Goal: Task Accomplishment & Management: Manage account settings

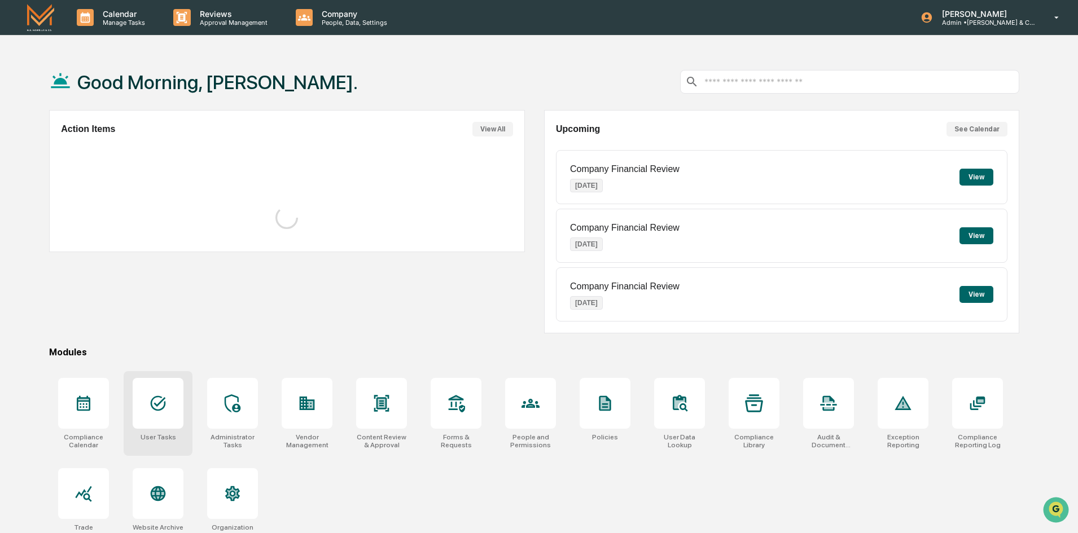
click at [151, 403] on icon at bounding box center [158, 404] width 18 height 18
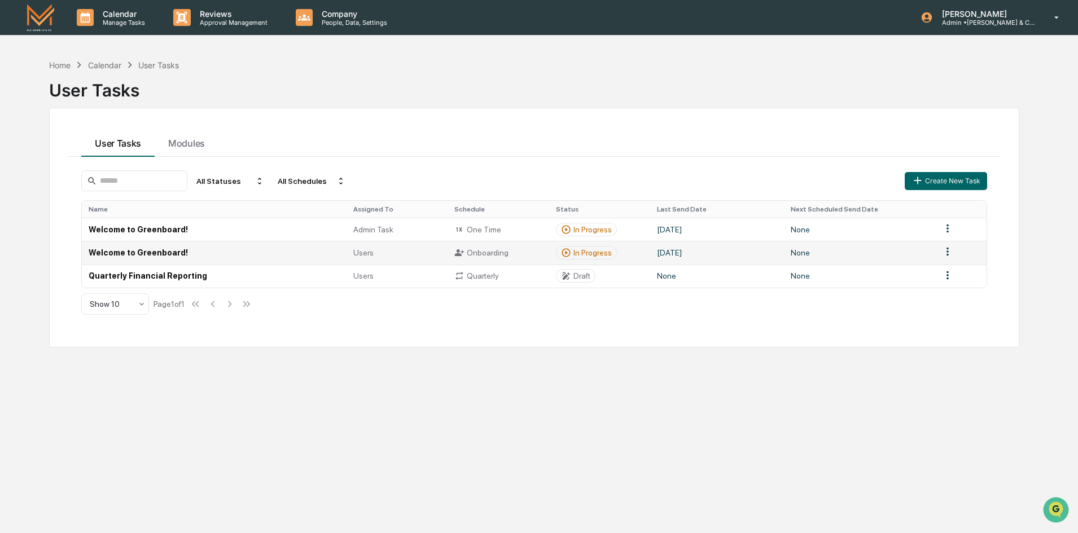
click at [157, 253] on td "Welcome to Greenboard!" at bounding box center [214, 252] width 265 height 23
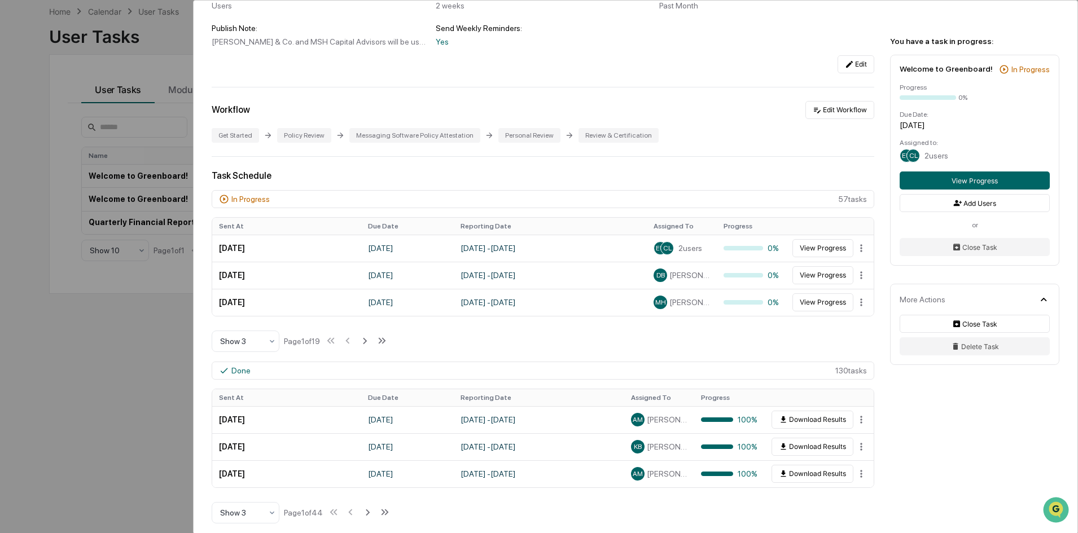
scroll to position [169, 0]
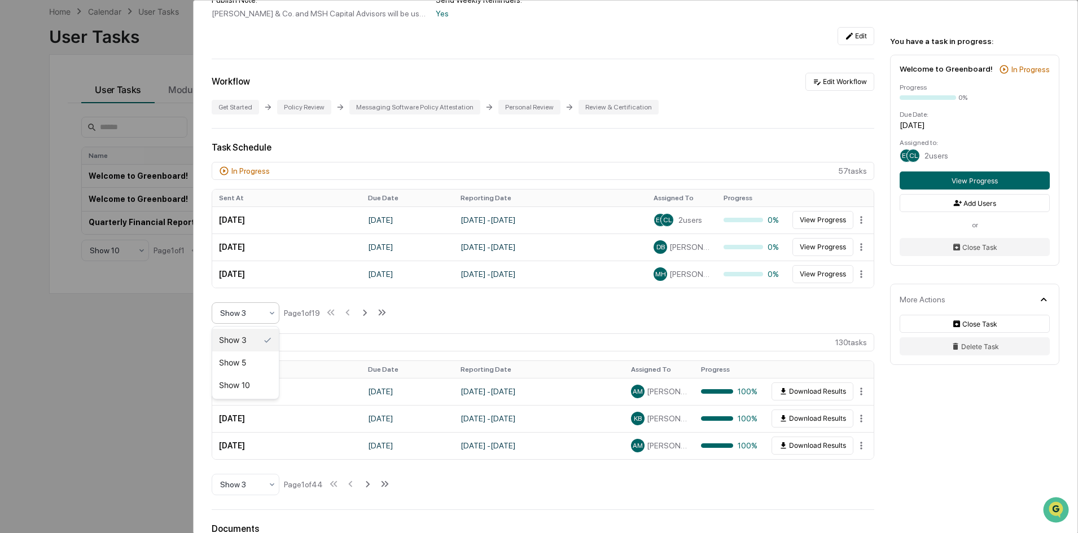
click at [255, 314] on div at bounding box center [241, 313] width 42 height 11
click at [249, 384] on div "Show 10" at bounding box center [245, 385] width 67 height 23
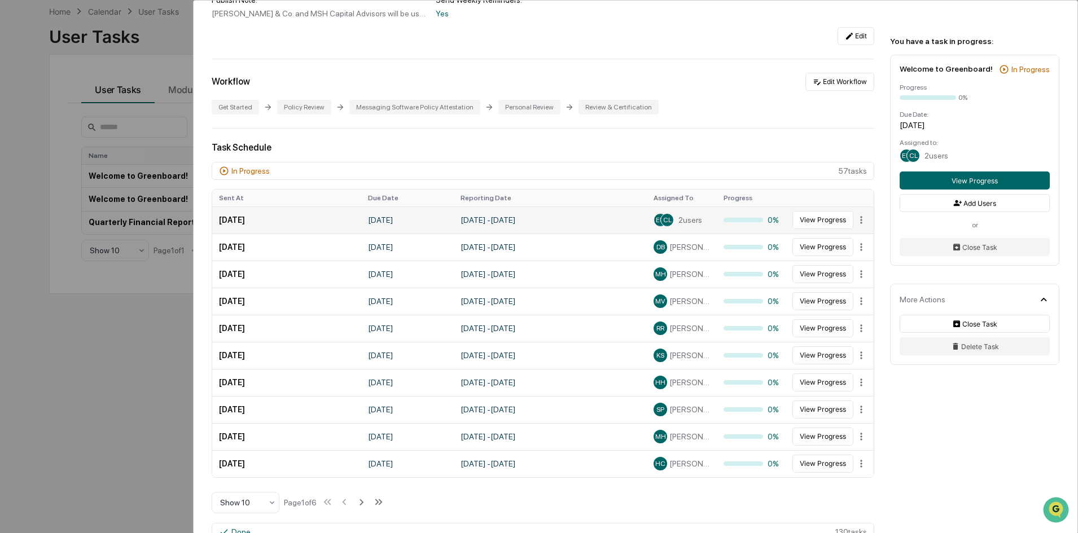
click at [663, 220] on span "CL" at bounding box center [667, 220] width 8 height 8
click at [805, 225] on button "View Progress" at bounding box center [822, 220] width 61 height 18
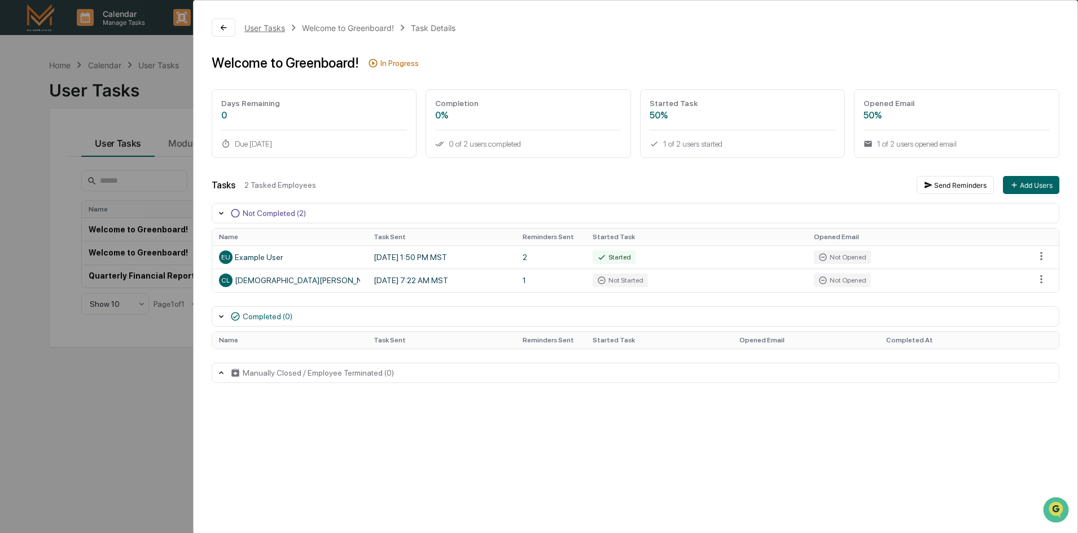
click at [268, 29] on div "User Tasks" at bounding box center [264, 28] width 41 height 10
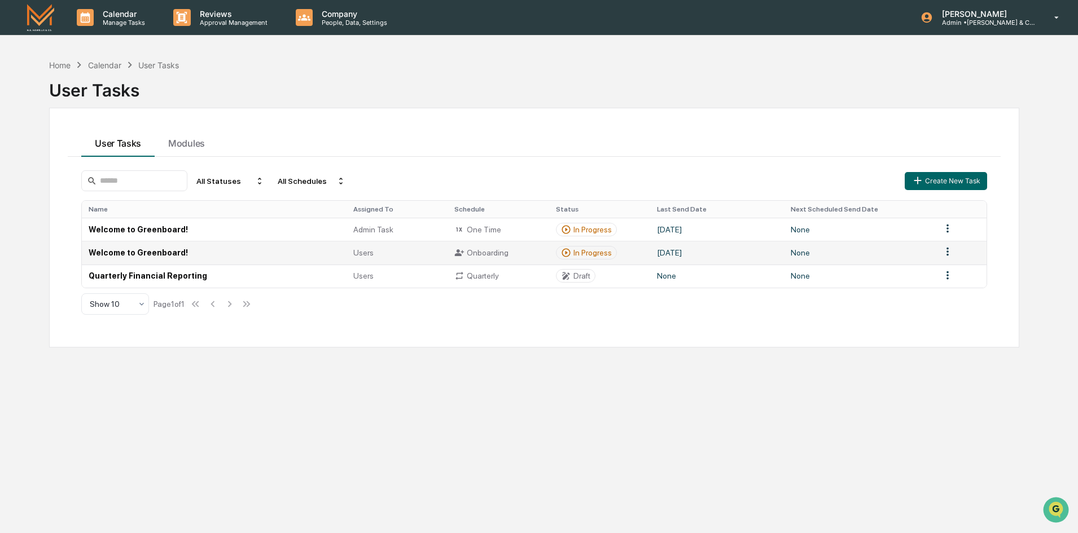
click at [167, 255] on td "Welcome to Greenboard!" at bounding box center [214, 252] width 265 height 23
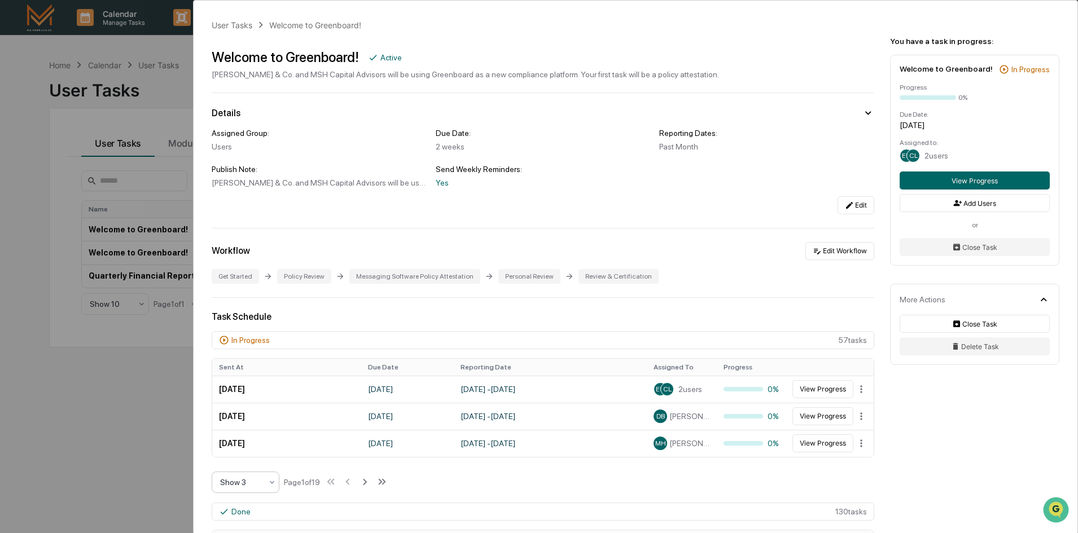
click at [253, 487] on div at bounding box center [241, 482] width 42 height 11
click at [239, 451] on div "Show 10" at bounding box center [245, 453] width 67 height 23
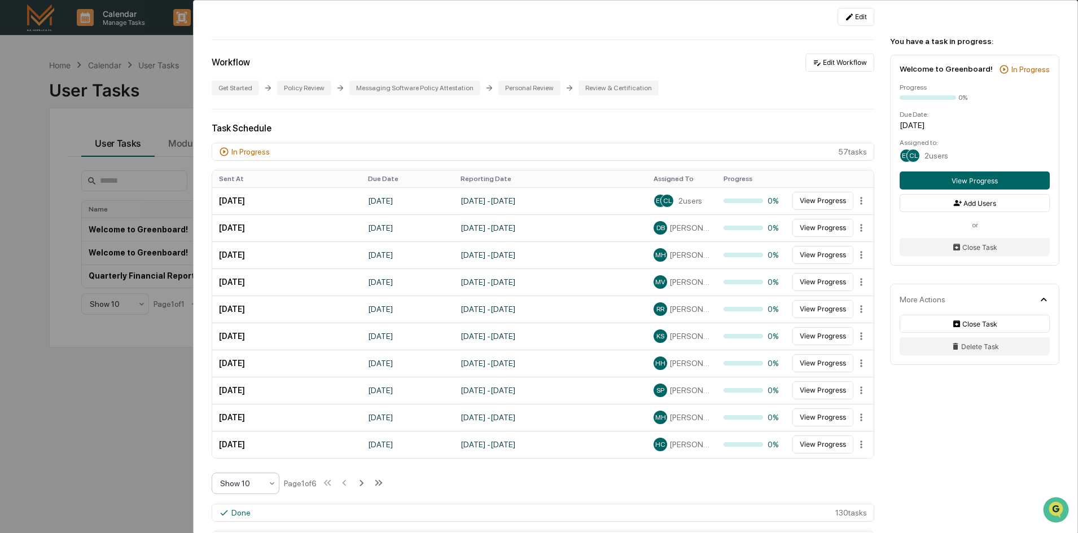
scroll to position [226, 0]
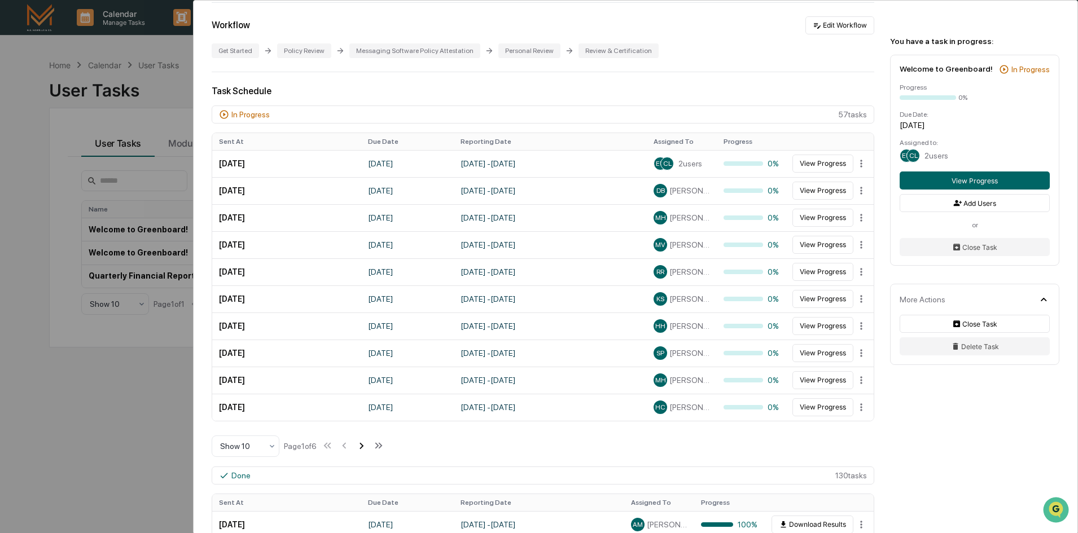
click at [364, 445] on icon at bounding box center [361, 446] width 12 height 12
click at [365, 448] on icon at bounding box center [363, 446] width 4 height 6
click at [366, 448] on icon at bounding box center [364, 446] width 4 height 6
click at [365, 448] on icon at bounding box center [363, 446] width 4 height 6
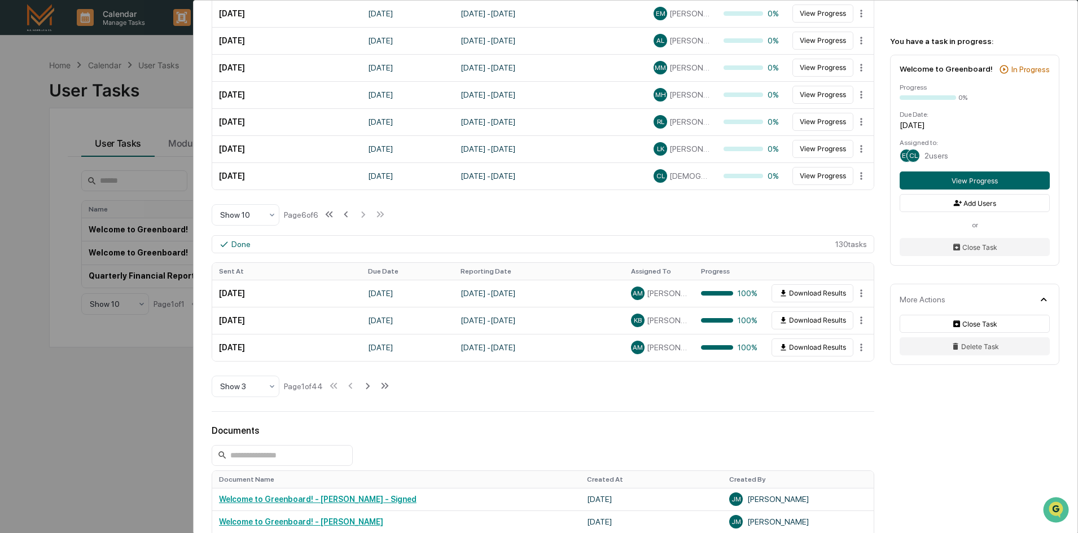
scroll to position [395, 0]
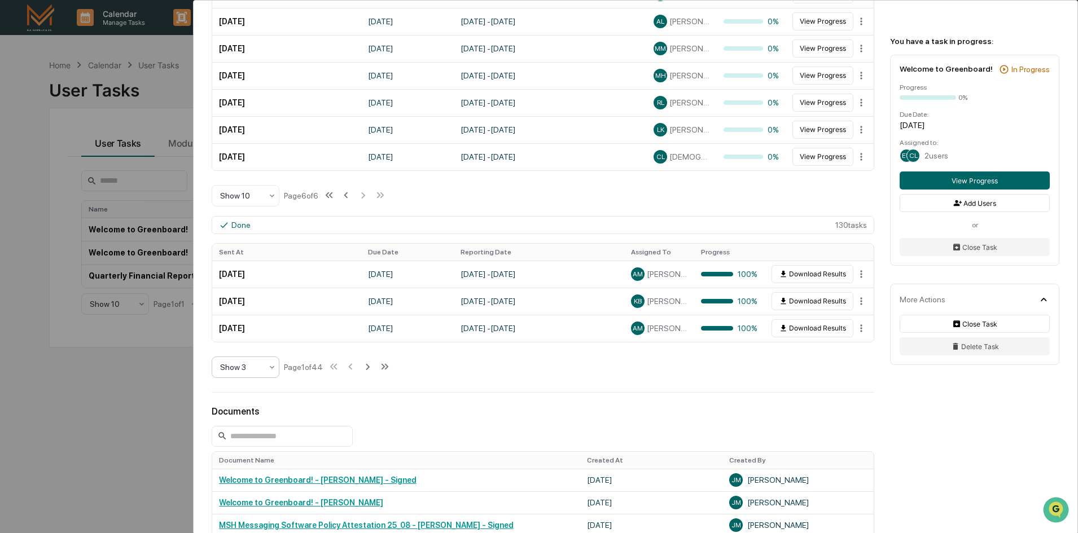
click at [271, 367] on icon at bounding box center [272, 367] width 5 height 3
click at [252, 440] on div "Show 10" at bounding box center [245, 439] width 67 height 23
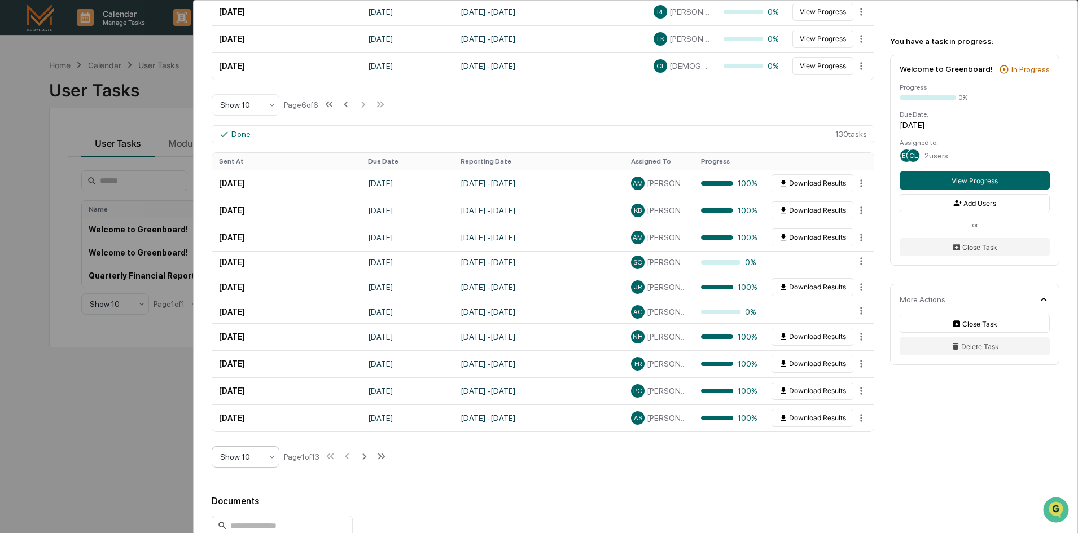
scroll to position [508, 0]
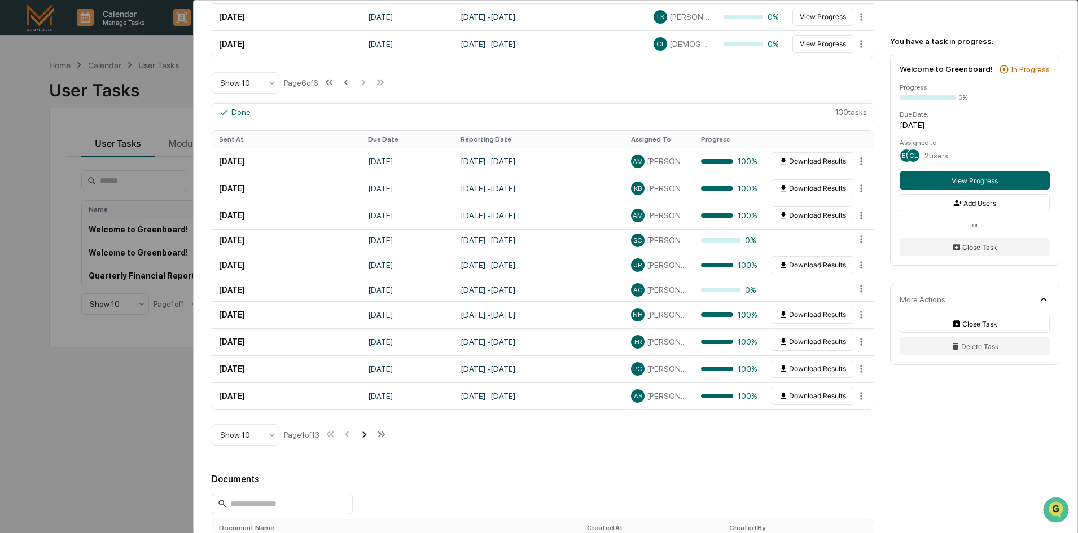
click at [366, 434] on icon at bounding box center [364, 435] width 4 height 6
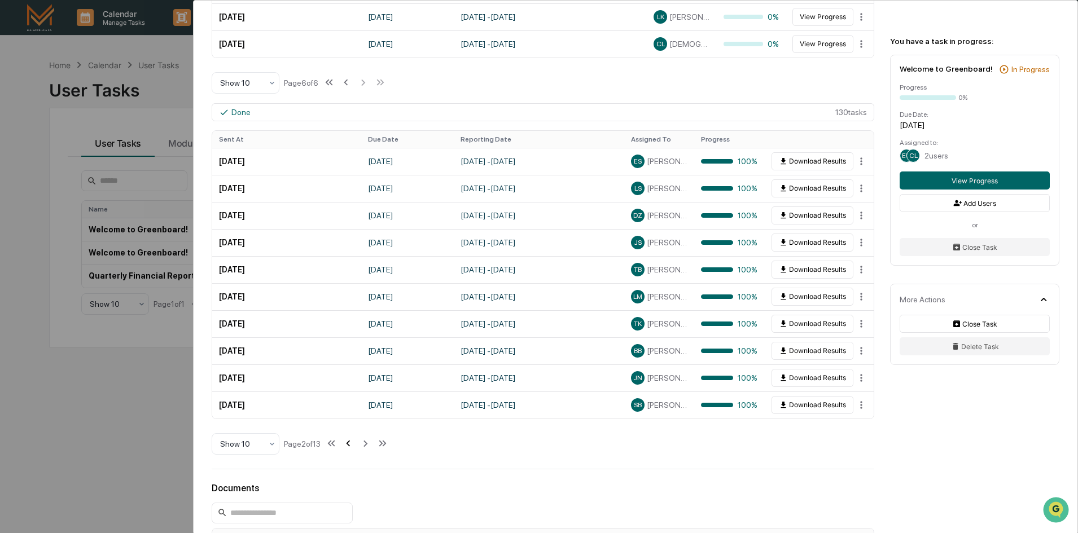
click at [350, 442] on icon at bounding box center [348, 443] width 12 height 12
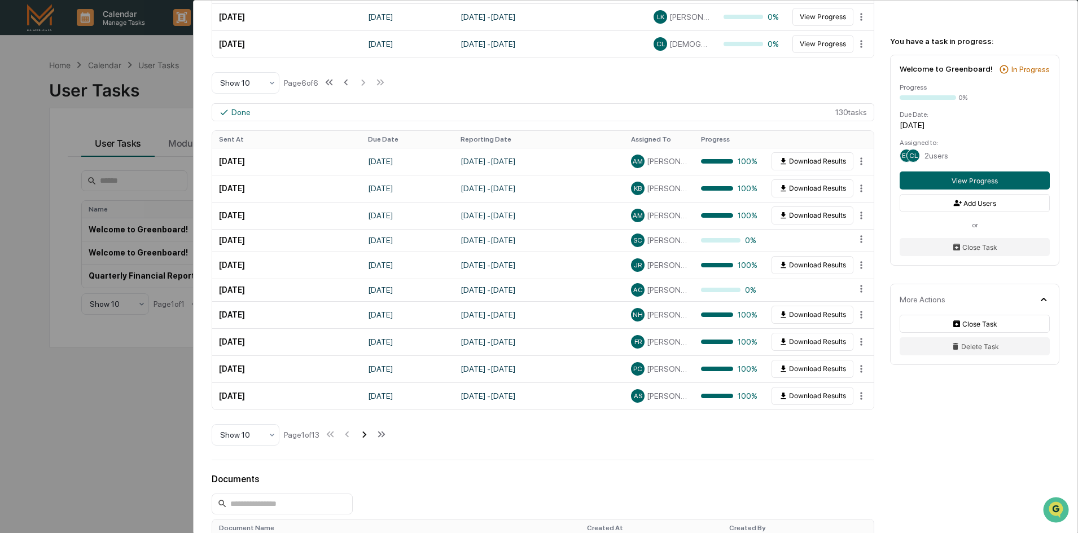
click at [367, 434] on icon at bounding box center [364, 434] width 12 height 12
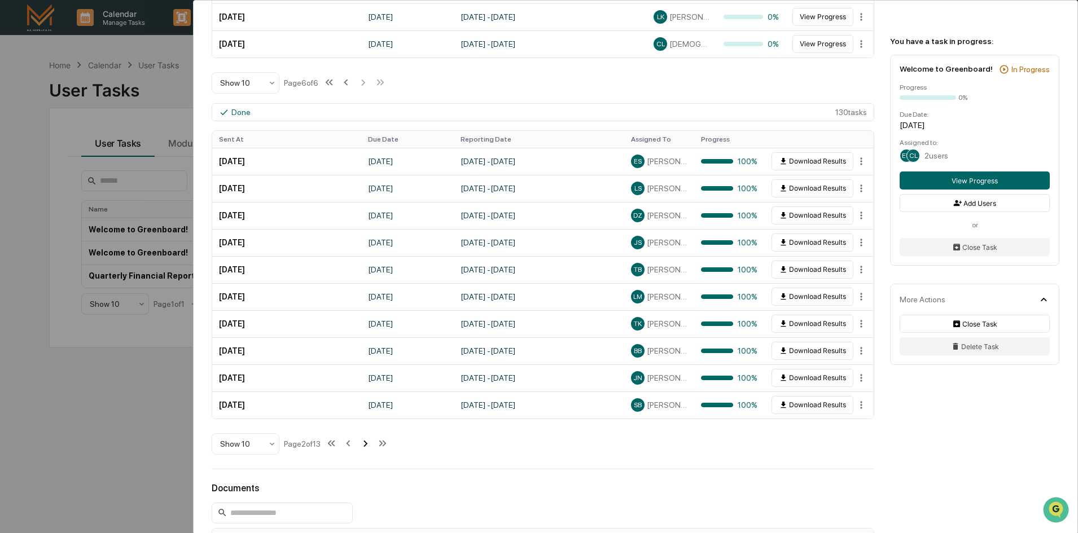
click at [367, 434] on button at bounding box center [365, 444] width 12 height 23
click at [367, 434] on button at bounding box center [366, 444] width 12 height 23
click at [370, 446] on icon at bounding box center [366, 443] width 12 height 12
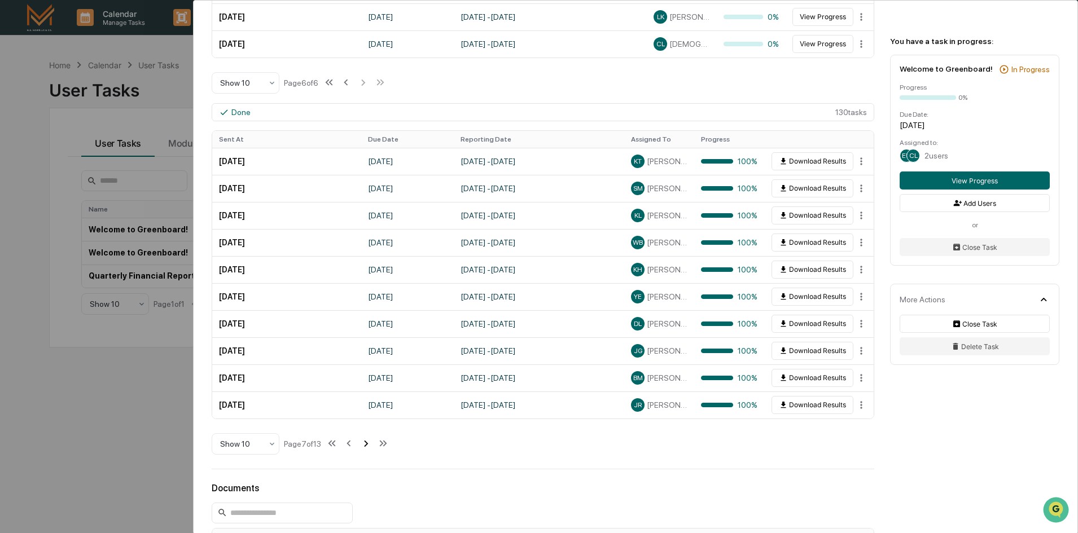
click at [370, 446] on icon at bounding box center [366, 443] width 12 height 12
click at [370, 446] on icon at bounding box center [369, 443] width 12 height 12
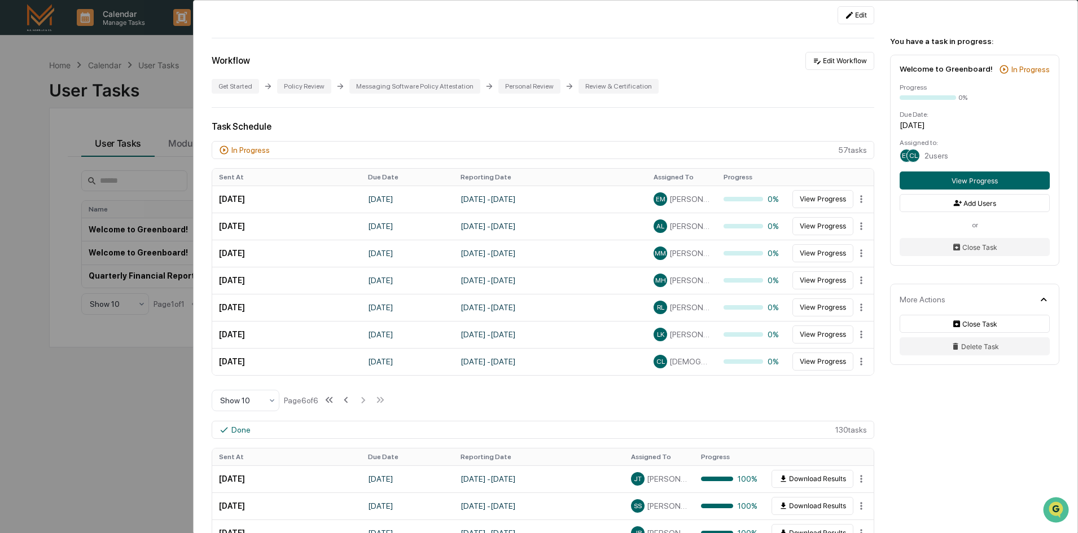
scroll to position [169, 0]
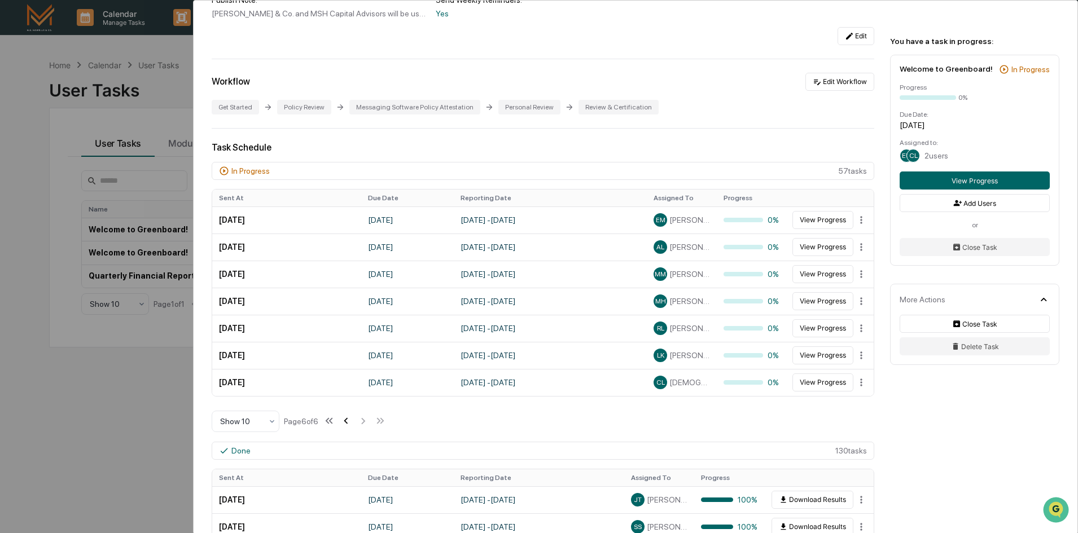
click at [350, 422] on icon at bounding box center [346, 421] width 12 height 12
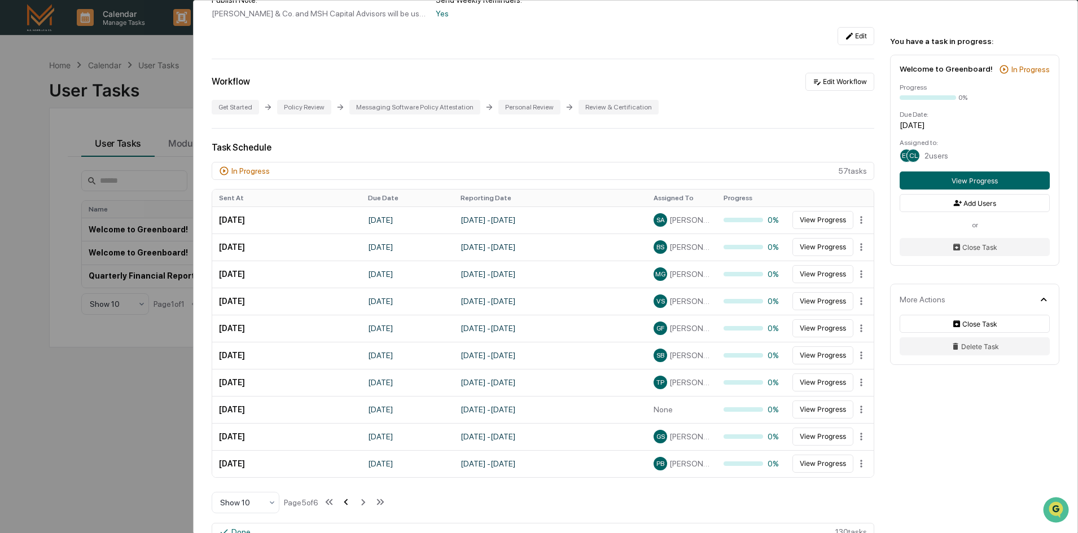
click at [349, 505] on icon at bounding box center [346, 502] width 12 height 12
click at [349, 505] on icon at bounding box center [345, 502] width 12 height 12
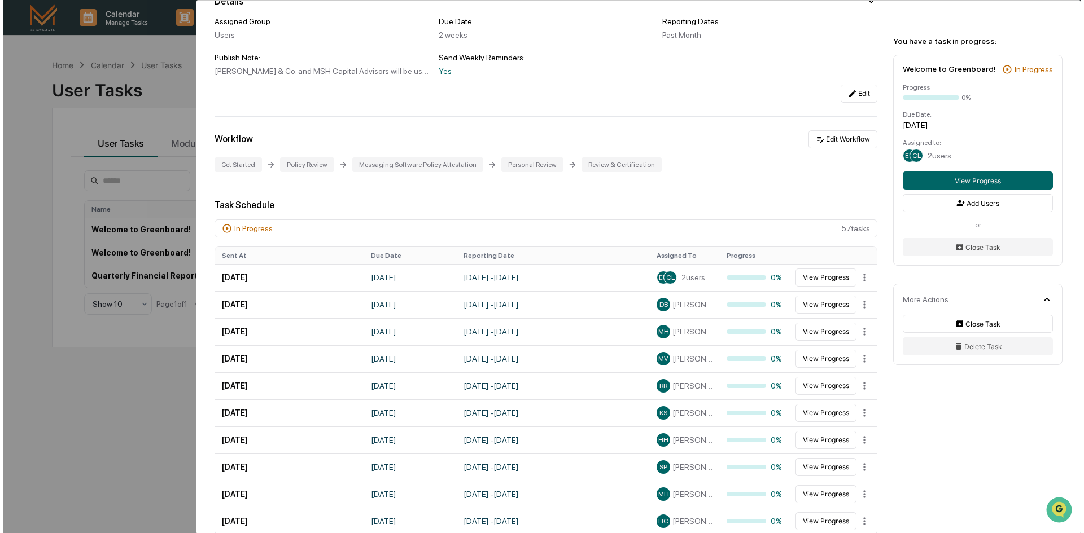
scroll to position [0, 0]
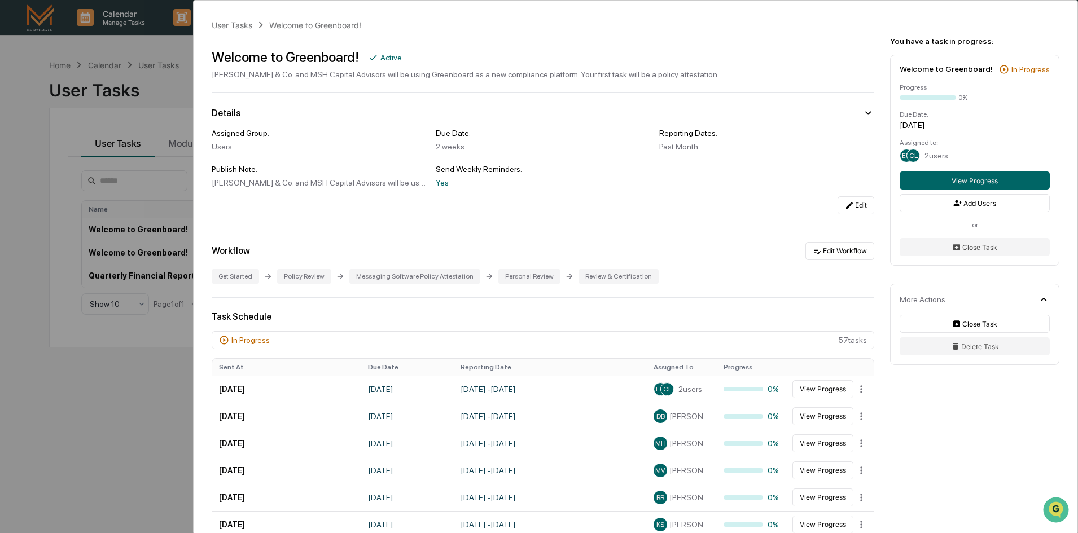
click at [243, 24] on div "User Tasks" at bounding box center [232, 25] width 41 height 10
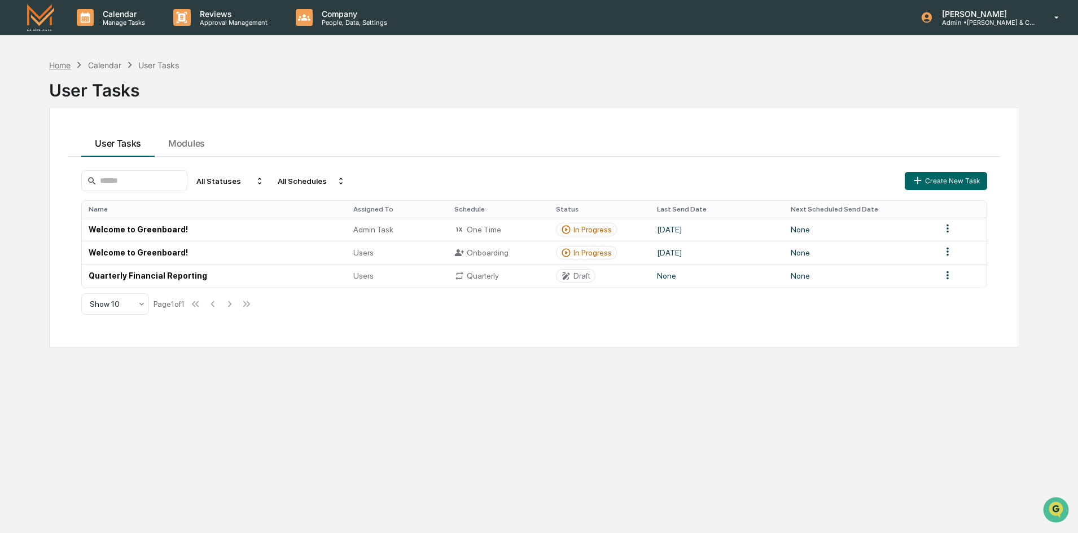
click at [60, 63] on div "Home" at bounding box center [59, 65] width 21 height 10
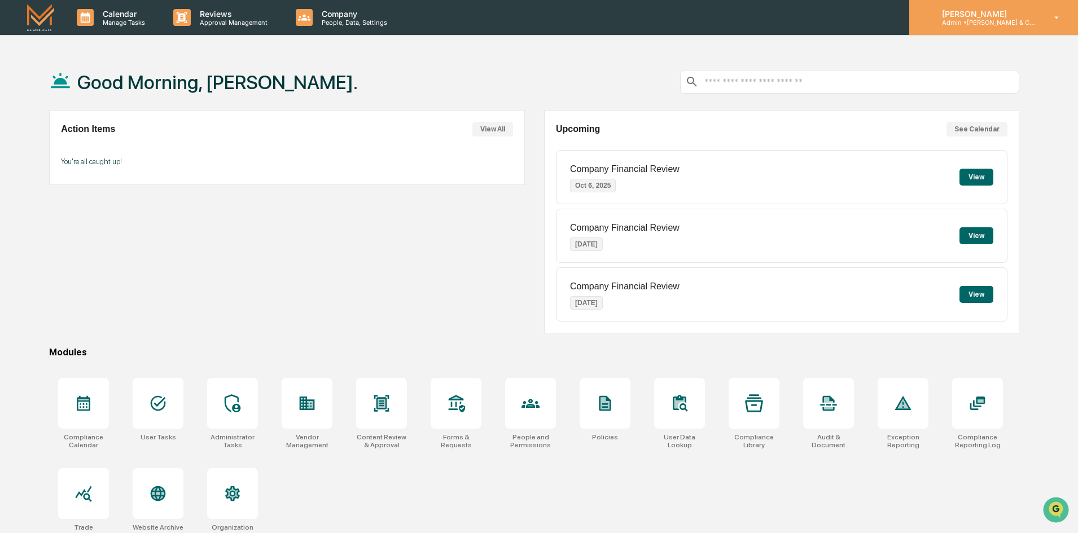
click at [1006, 23] on p "Admin • [PERSON_NAME] & Co. - BD" at bounding box center [985, 23] width 105 height 8
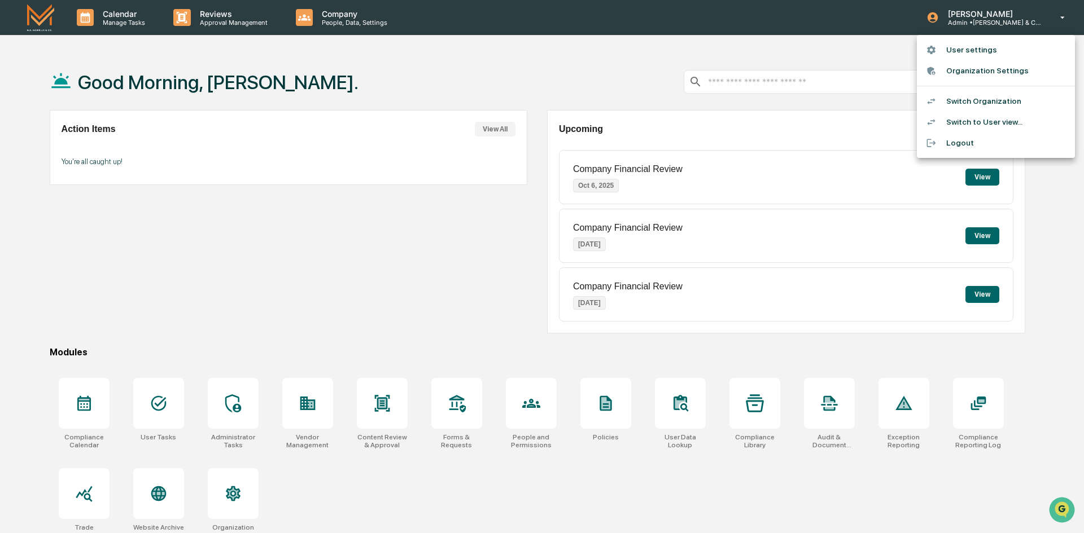
click at [996, 99] on li "Switch Organization" at bounding box center [996, 101] width 158 height 21
